Goal: Task Accomplishment & Management: Use online tool/utility

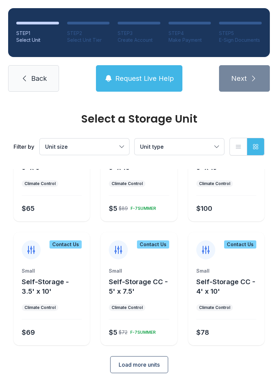
scroll to position [62, 0]
click at [57, 147] on span "Unit size" at bounding box center [56, 146] width 23 height 7
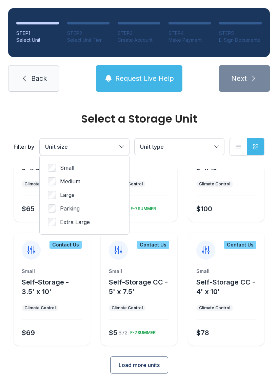
scroll to position [34, 0]
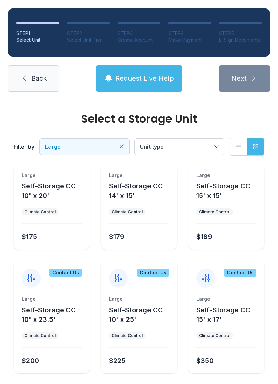
click at [169, 145] on span "Unit type" at bounding box center [176, 147] width 72 height 8
click at [23, 78] on icon at bounding box center [24, 78] width 8 height 8
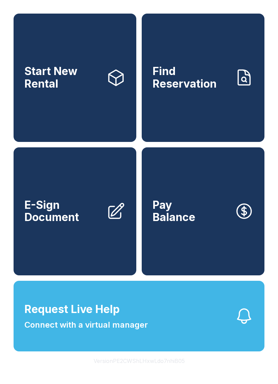
click at [53, 115] on link "Start New Rental" at bounding box center [75, 78] width 123 height 128
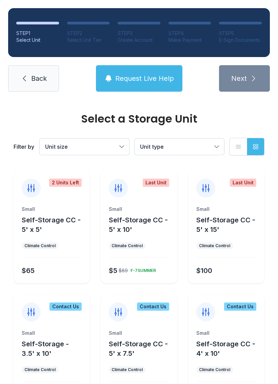
click at [56, 136] on div "Filter by Unit size Unit type List view Grid view" at bounding box center [139, 146] width 251 height 45
click at [240, 149] on icon "button" at bounding box center [238, 146] width 7 height 7
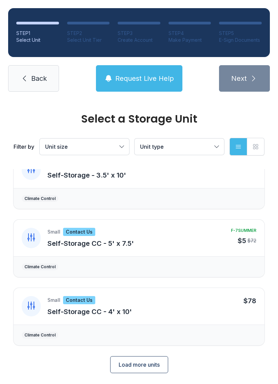
scroll to position [223, 0]
click at [121, 365] on span "Load more units" at bounding box center [139, 365] width 41 height 8
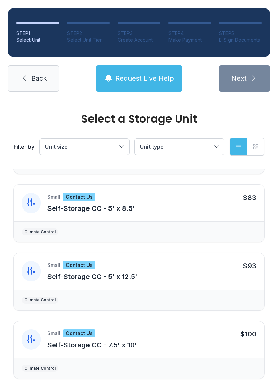
scroll to position [395, 0]
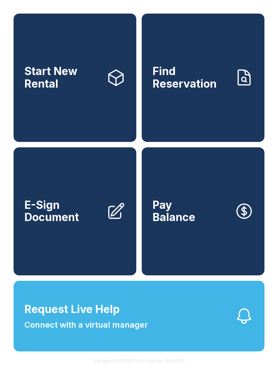
click at [101, 317] on span "Request Live Help" at bounding box center [71, 309] width 95 height 16
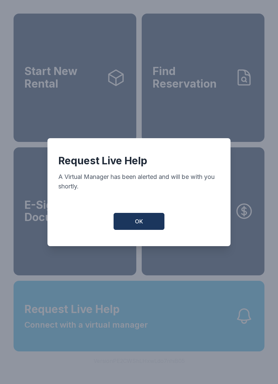
click at [148, 229] on button "OK" at bounding box center [139, 221] width 51 height 17
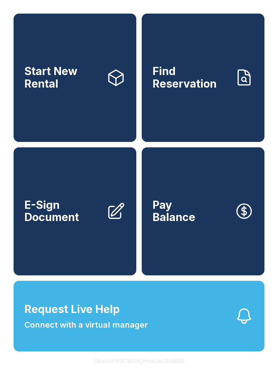
click at [141, 329] on span "Request Live Help Connect with a virtual manager" at bounding box center [86, 316] width 124 height 30
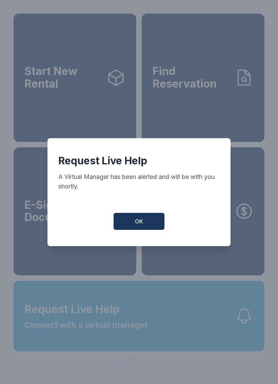
click at [117, 230] on button "OK" at bounding box center [139, 221] width 51 height 17
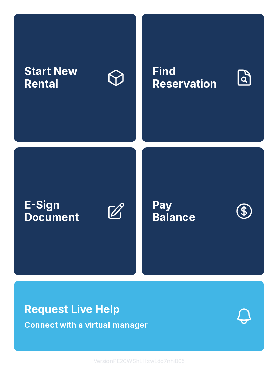
click at [129, 316] on button "Request Live Help Connect with a virtual manager" at bounding box center [139, 316] width 251 height 71
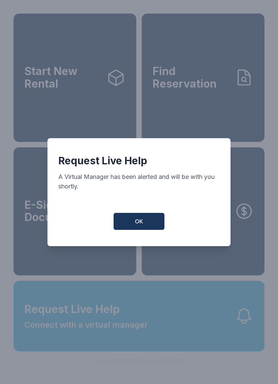
click at [135, 229] on button "OK" at bounding box center [139, 221] width 51 height 17
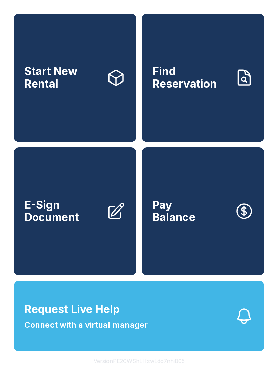
click at [120, 331] on span "Connect with a virtual manager" at bounding box center [86, 325] width 124 height 12
